Goal: Task Accomplishment & Management: Use online tool/utility

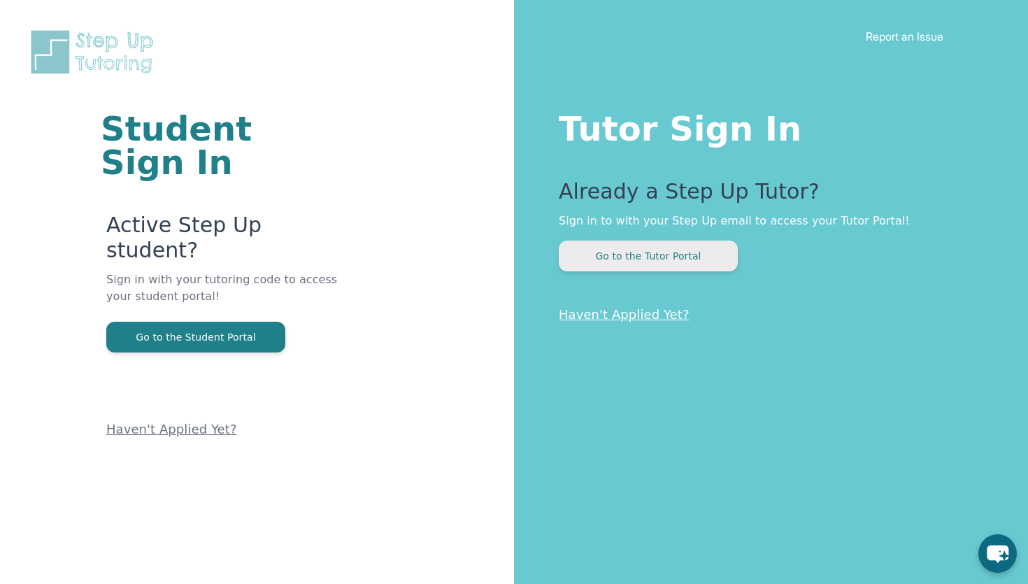
click at [668, 257] on button "Go to the Tutor Portal" at bounding box center [648, 256] width 179 height 31
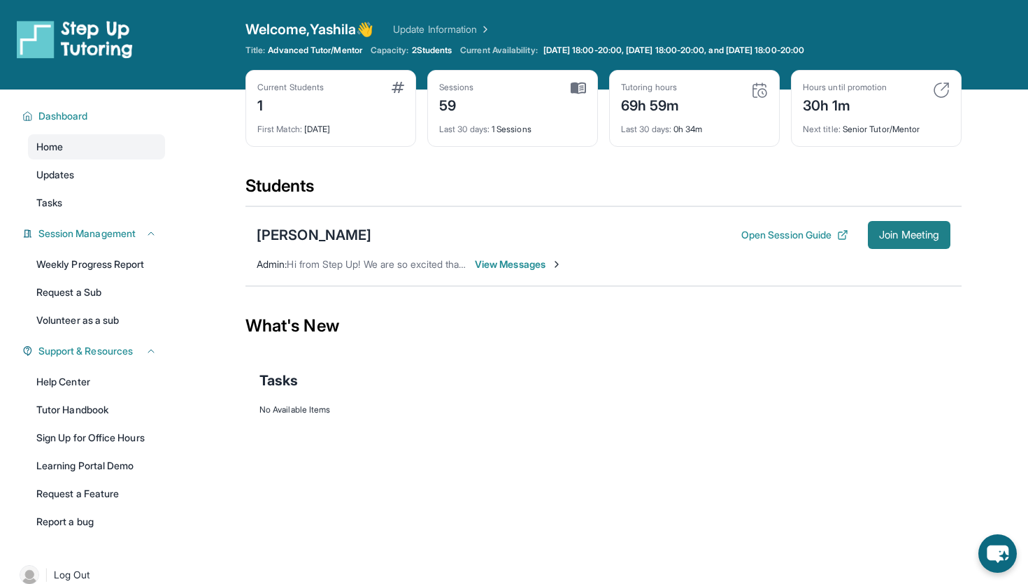
click at [895, 231] on span "Join Meeting" at bounding box center [909, 235] width 60 height 8
